Goal: Find specific page/section: Find specific page/section

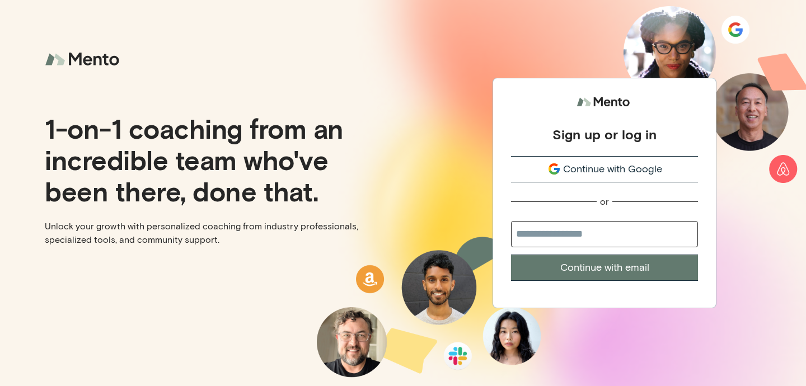
click at [573, 165] on span "Continue with Google" at bounding box center [612, 169] width 99 height 15
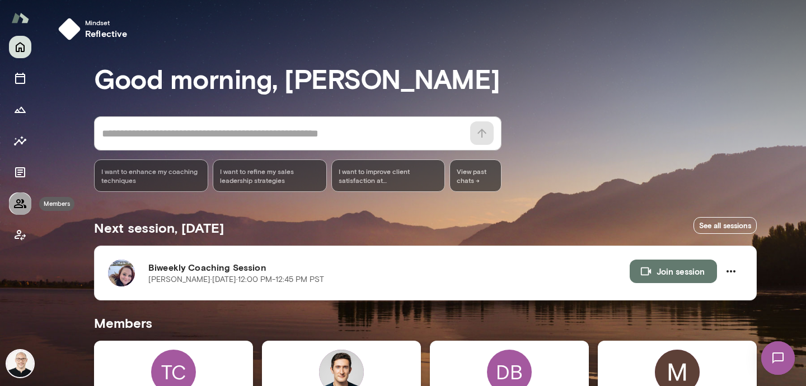
click at [16, 205] on icon "Members" at bounding box center [20, 203] width 12 height 9
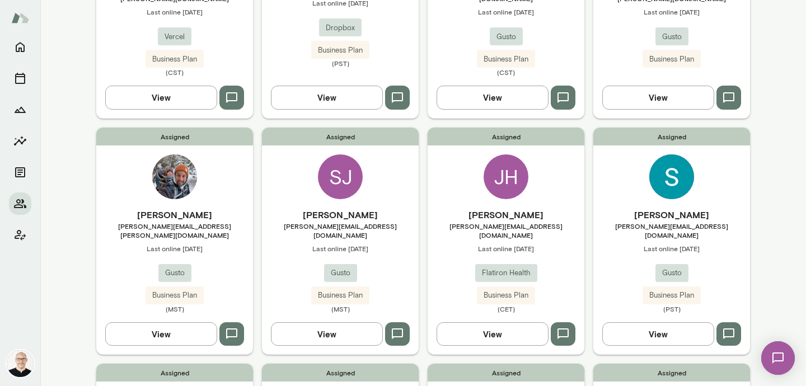
scroll to position [229, 0]
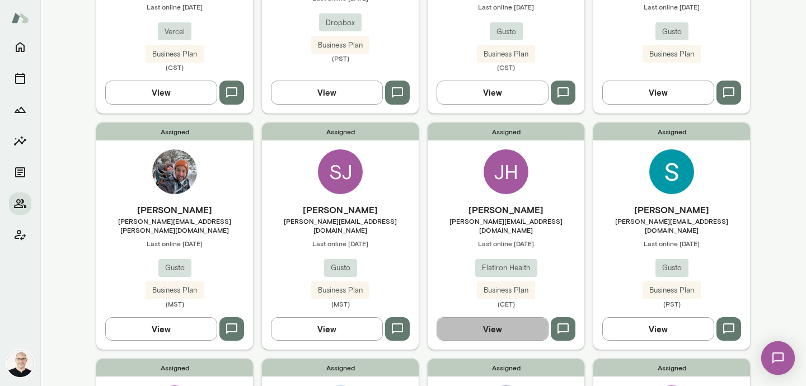
click at [480, 319] on button "View" at bounding box center [492, 329] width 112 height 24
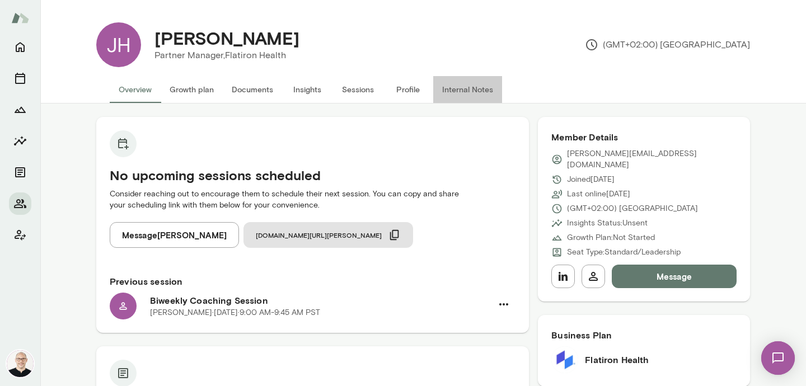
click at [466, 87] on button "Internal Notes" at bounding box center [467, 89] width 69 height 27
